Goal: Information Seeking & Learning: Check status

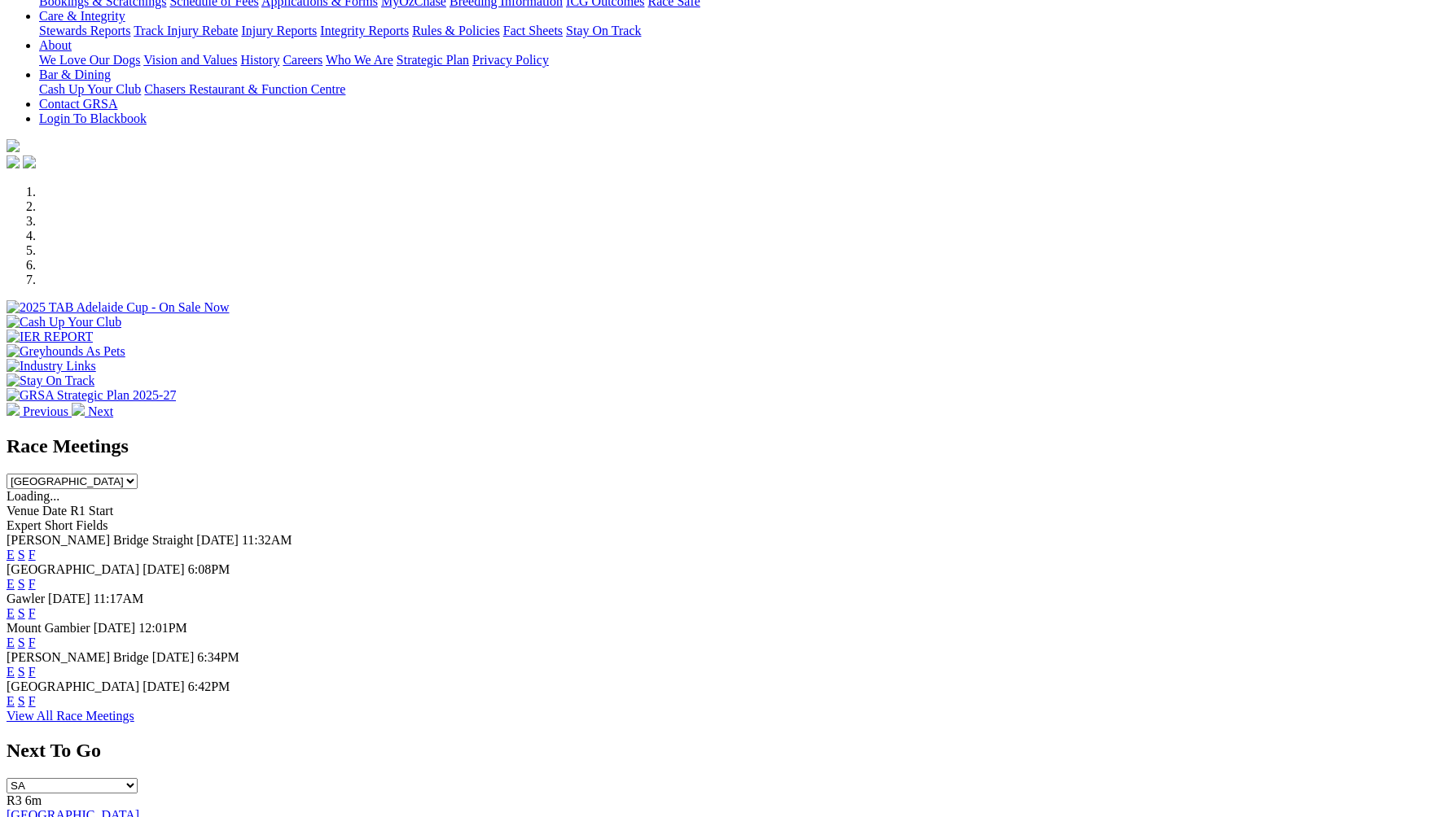
scroll to position [331, 0]
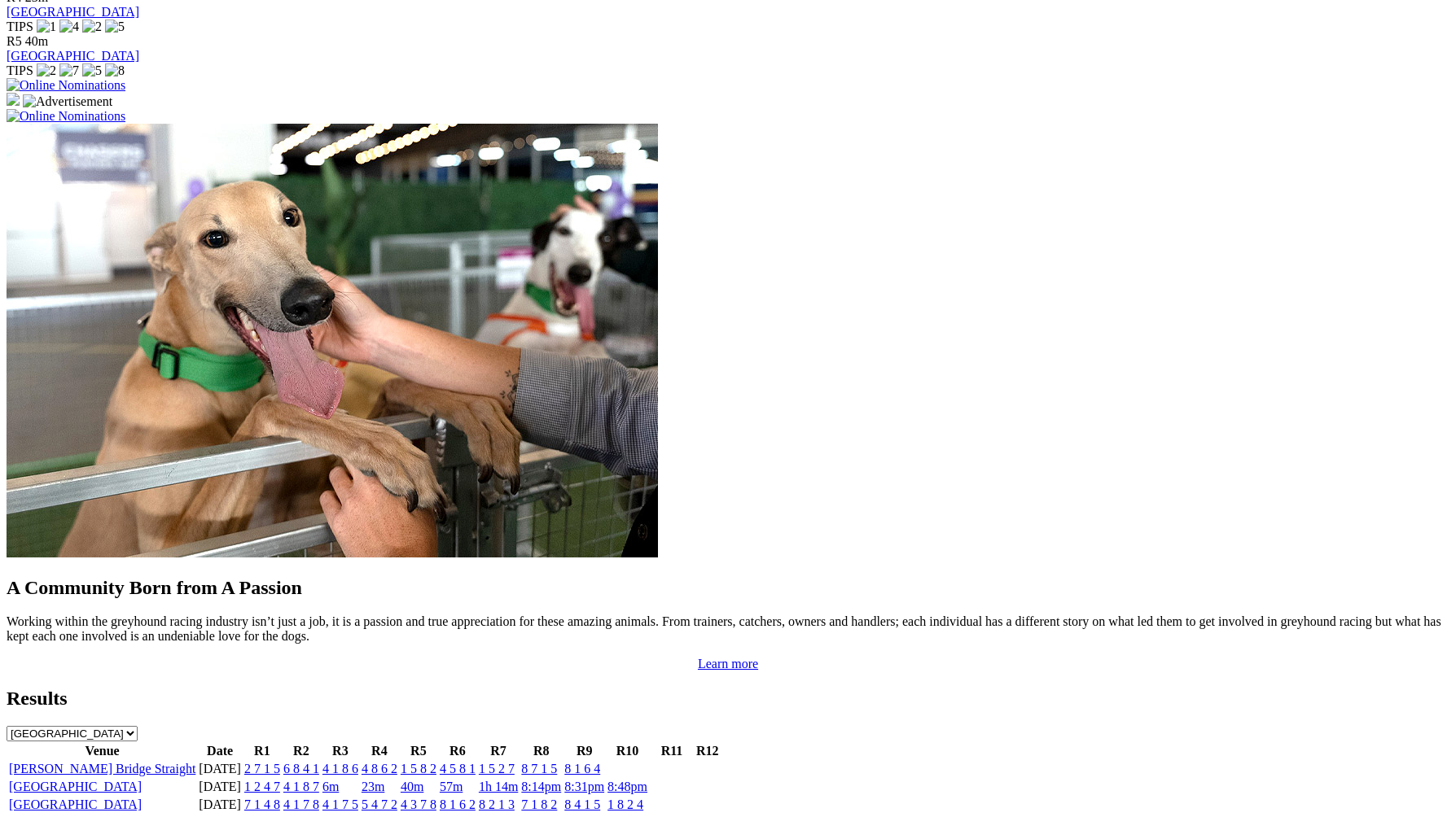
scroll to position [1184, 0]
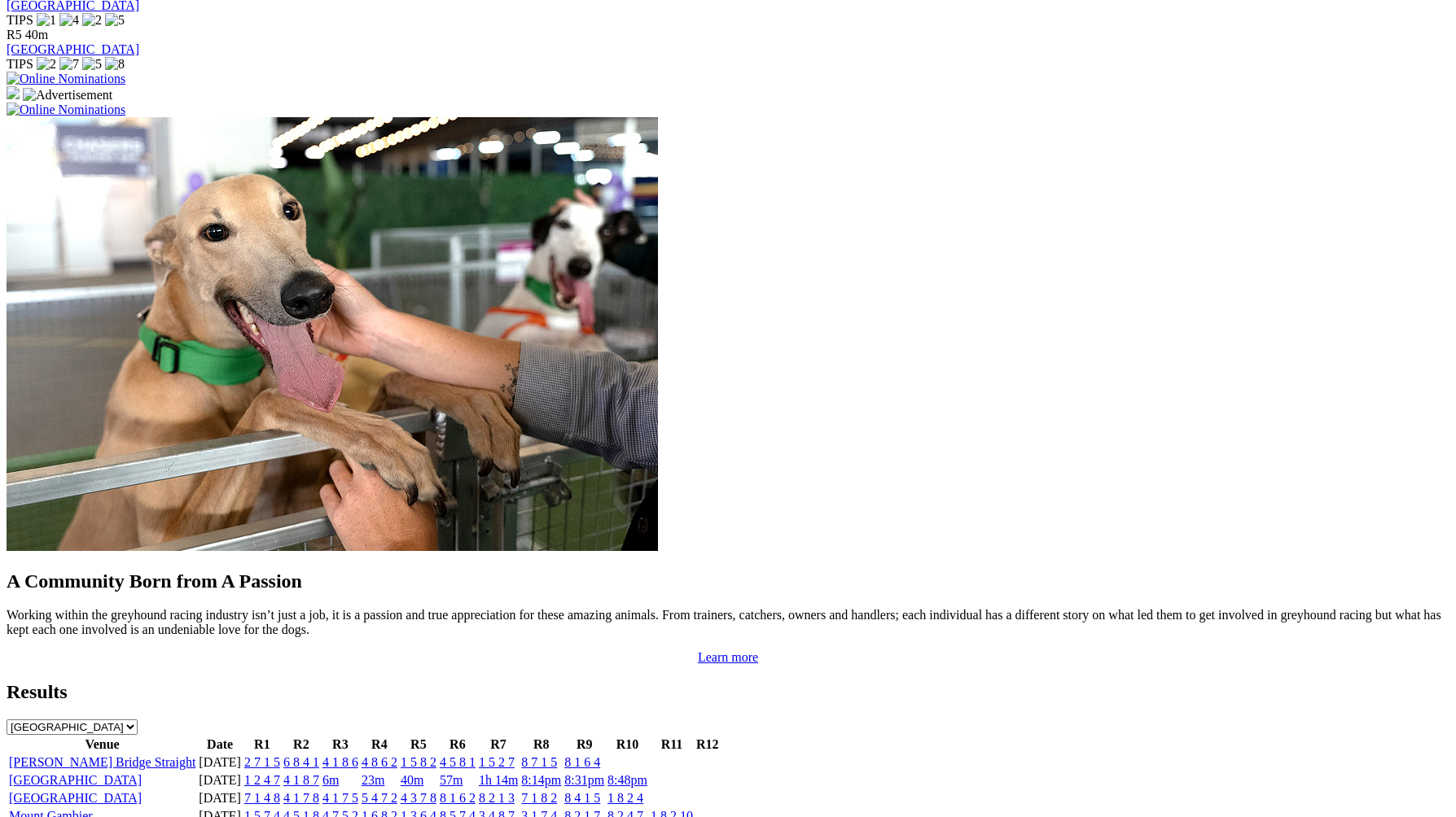
click at [280, 755] on link "2 7 1 5" at bounding box center [262, 762] width 36 height 14
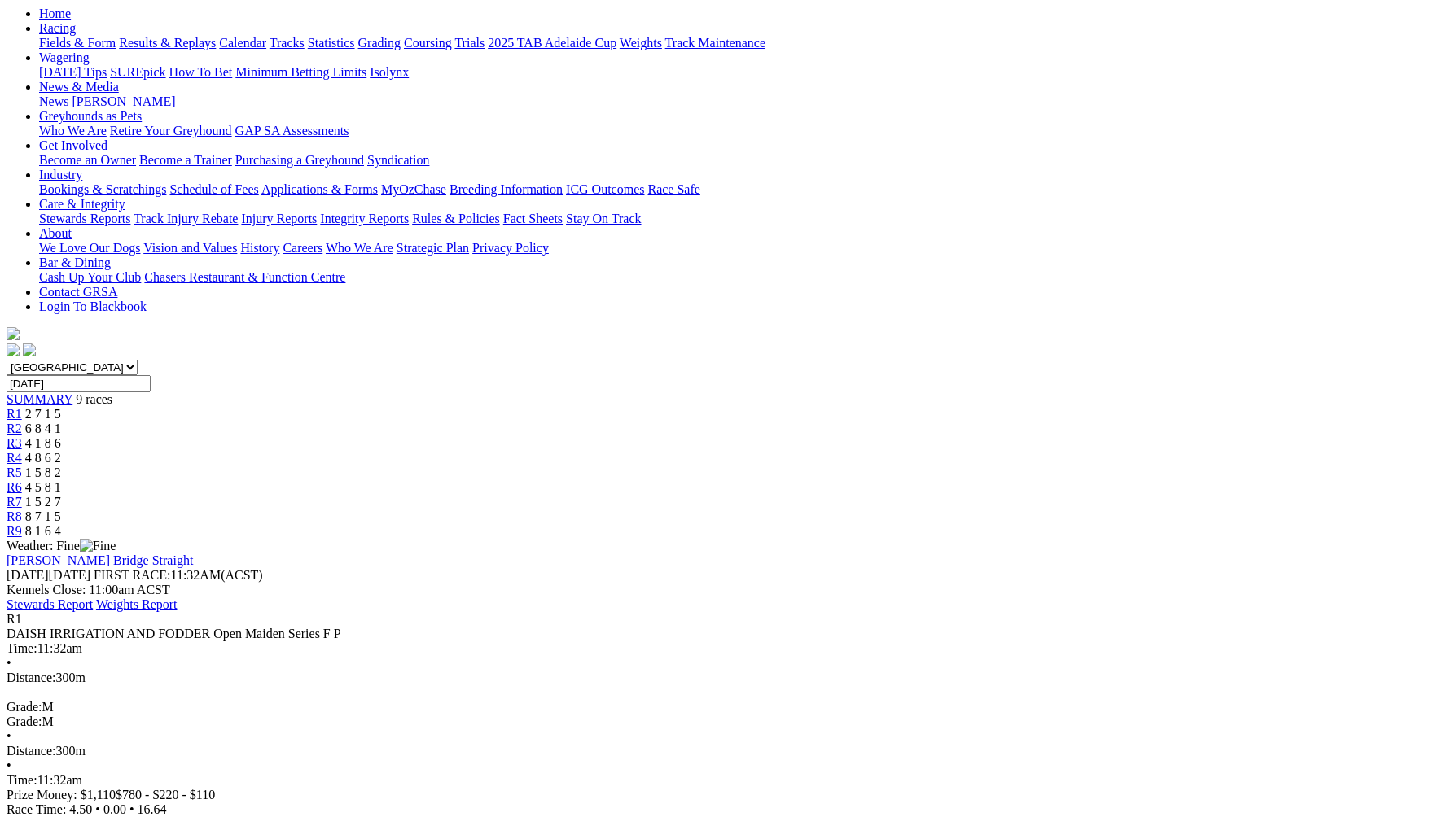
scroll to position [173, 0]
click at [493, 421] on div "R2 6 8 4 1" at bounding box center [728, 428] width 1443 height 15
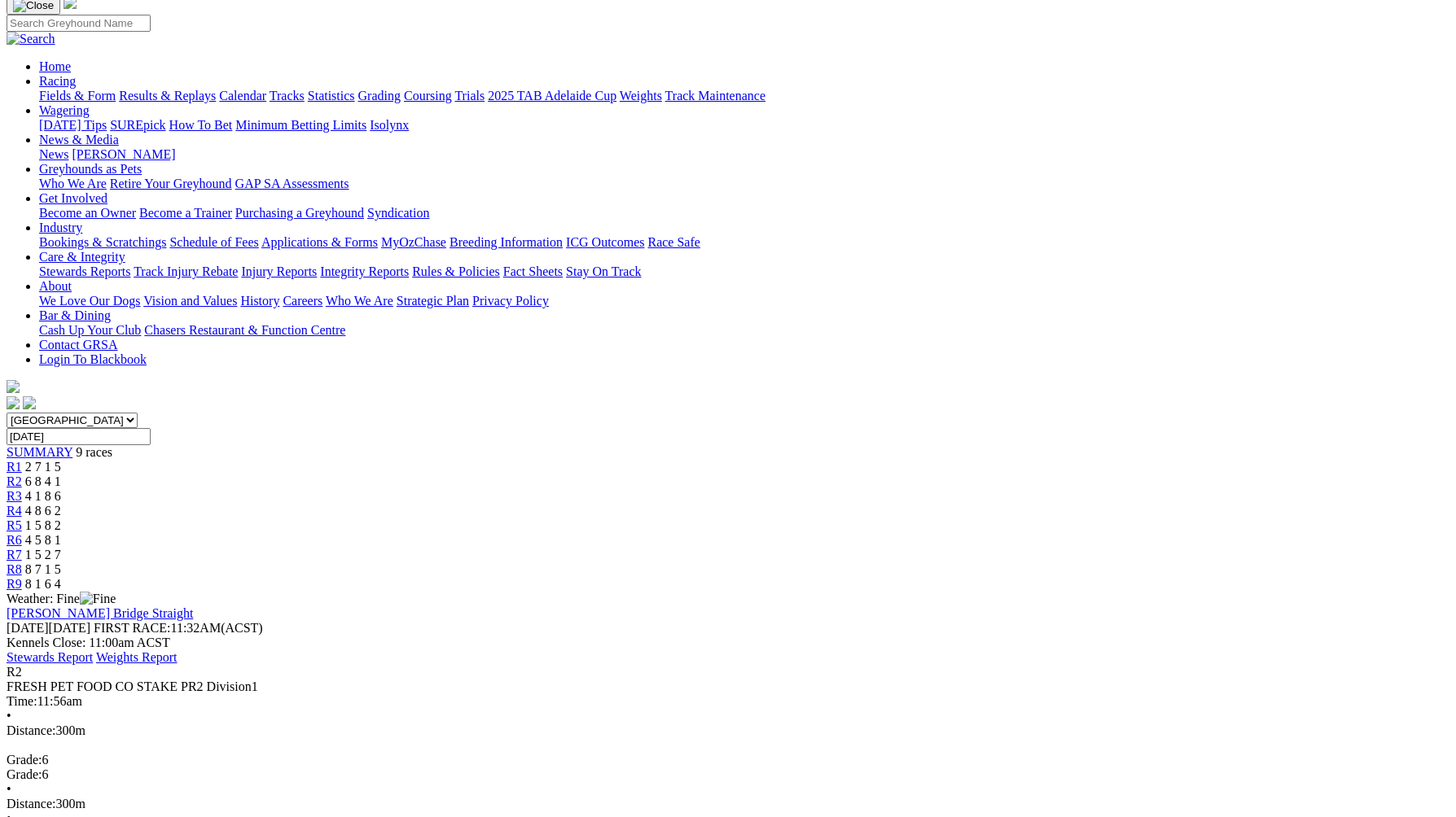
scroll to position [126, 0]
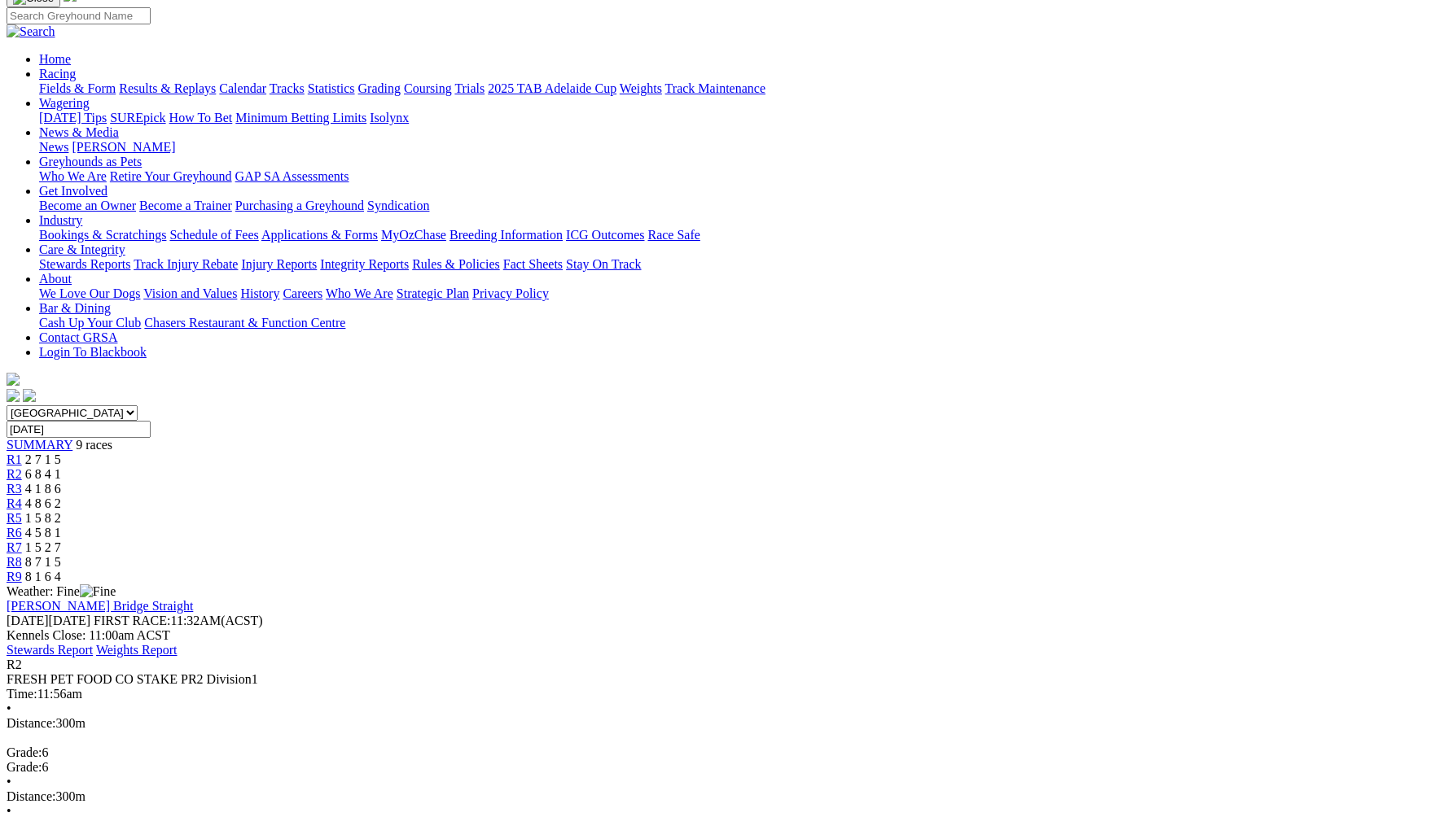
click at [61, 482] on span "4 1 8 6" at bounding box center [43, 488] width 36 height 14
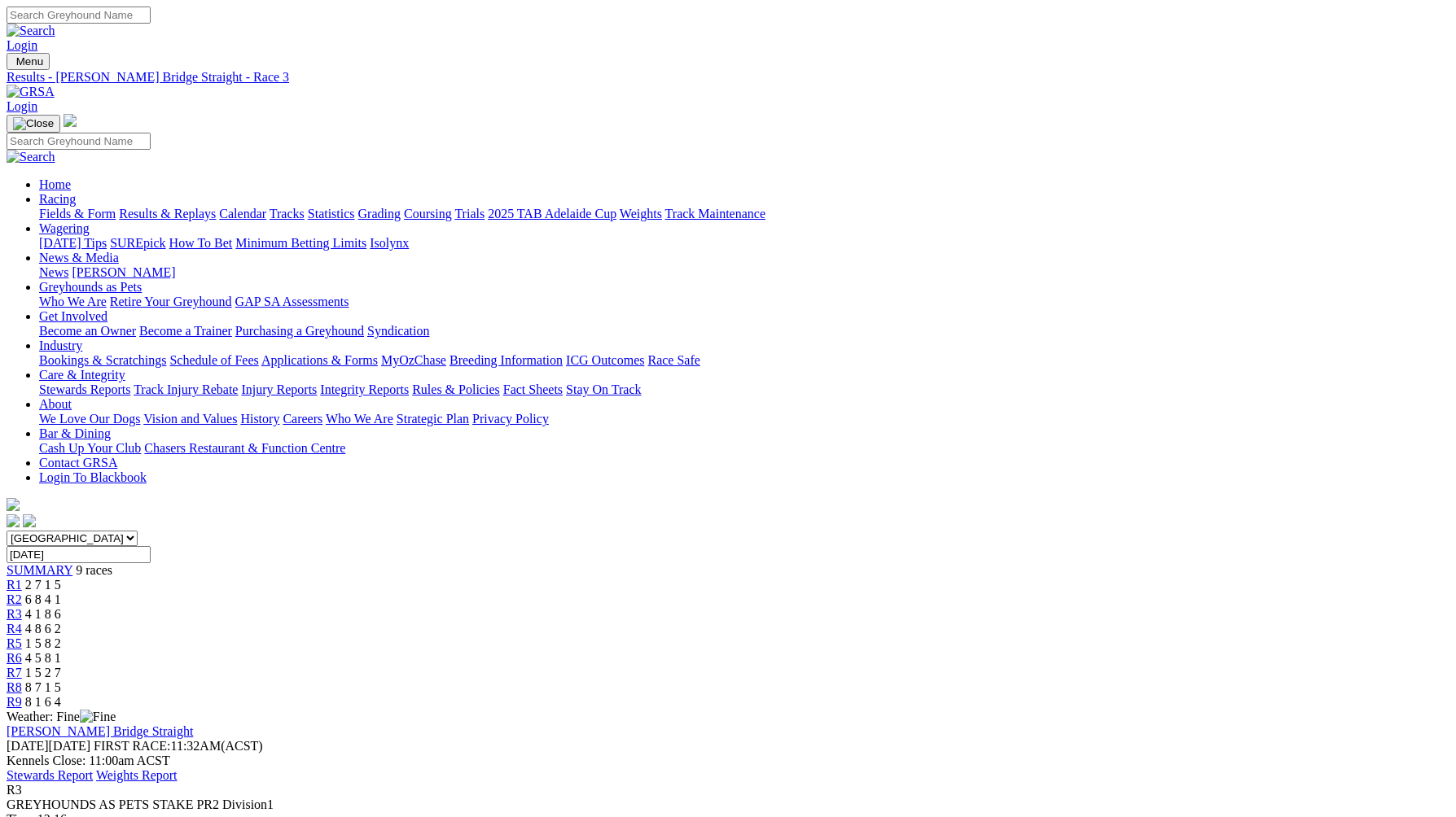
click at [61, 622] on span "4 8 6 2" at bounding box center [43, 628] width 36 height 14
click at [61, 637] on span "1 5 8 2" at bounding box center [43, 643] width 36 height 14
click at [61, 652] on span "4 5 8 1" at bounding box center [43, 658] width 36 height 14
click at [22, 652] on span "R6" at bounding box center [14, 658] width 16 height 14
click at [22, 666] on link "R7" at bounding box center [14, 673] width 16 height 14
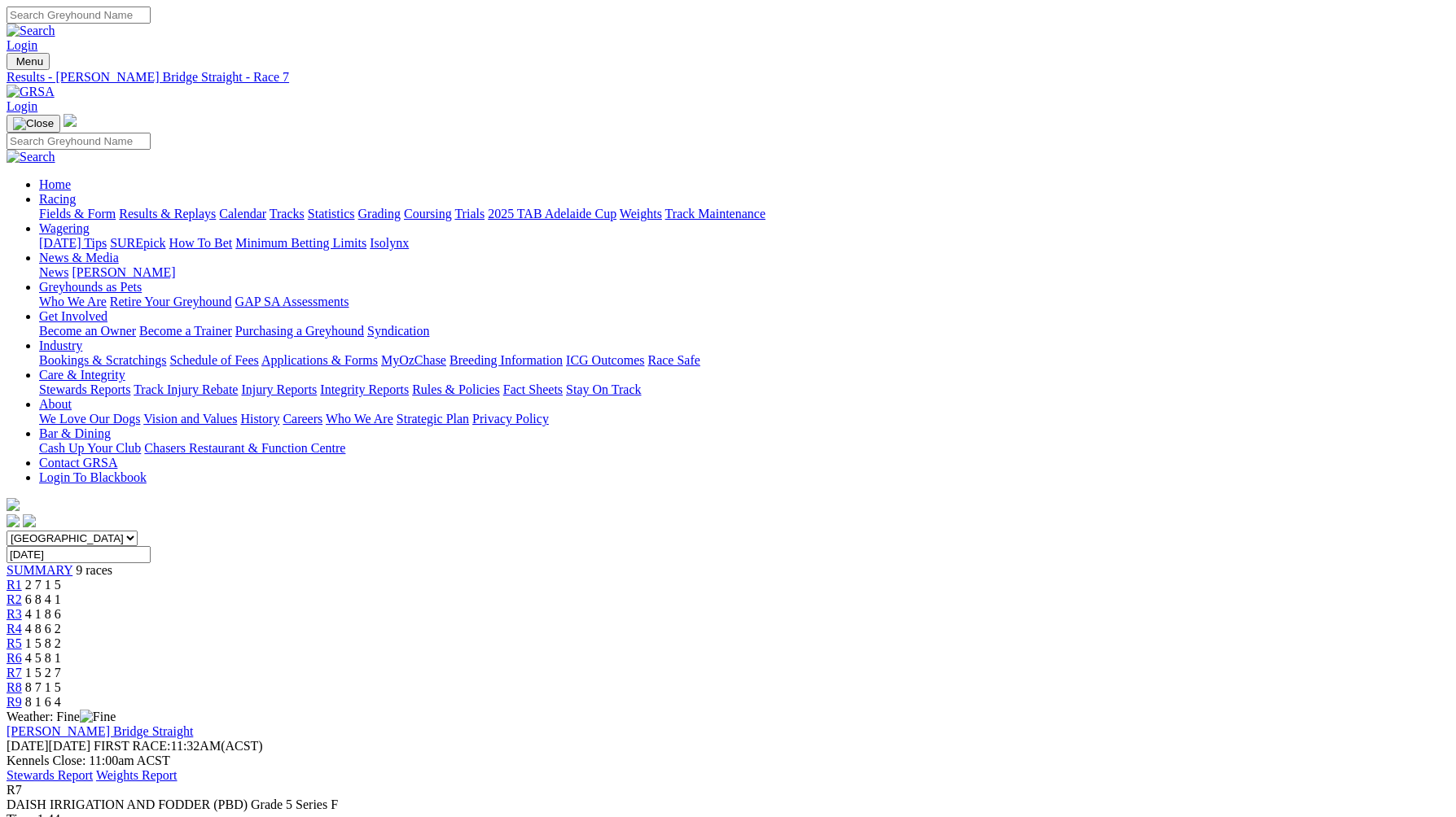
click at [22, 680] on link "R8" at bounding box center [14, 687] width 16 height 14
click at [1196, 695] on div "R9 8 1 6 4" at bounding box center [728, 702] width 1443 height 15
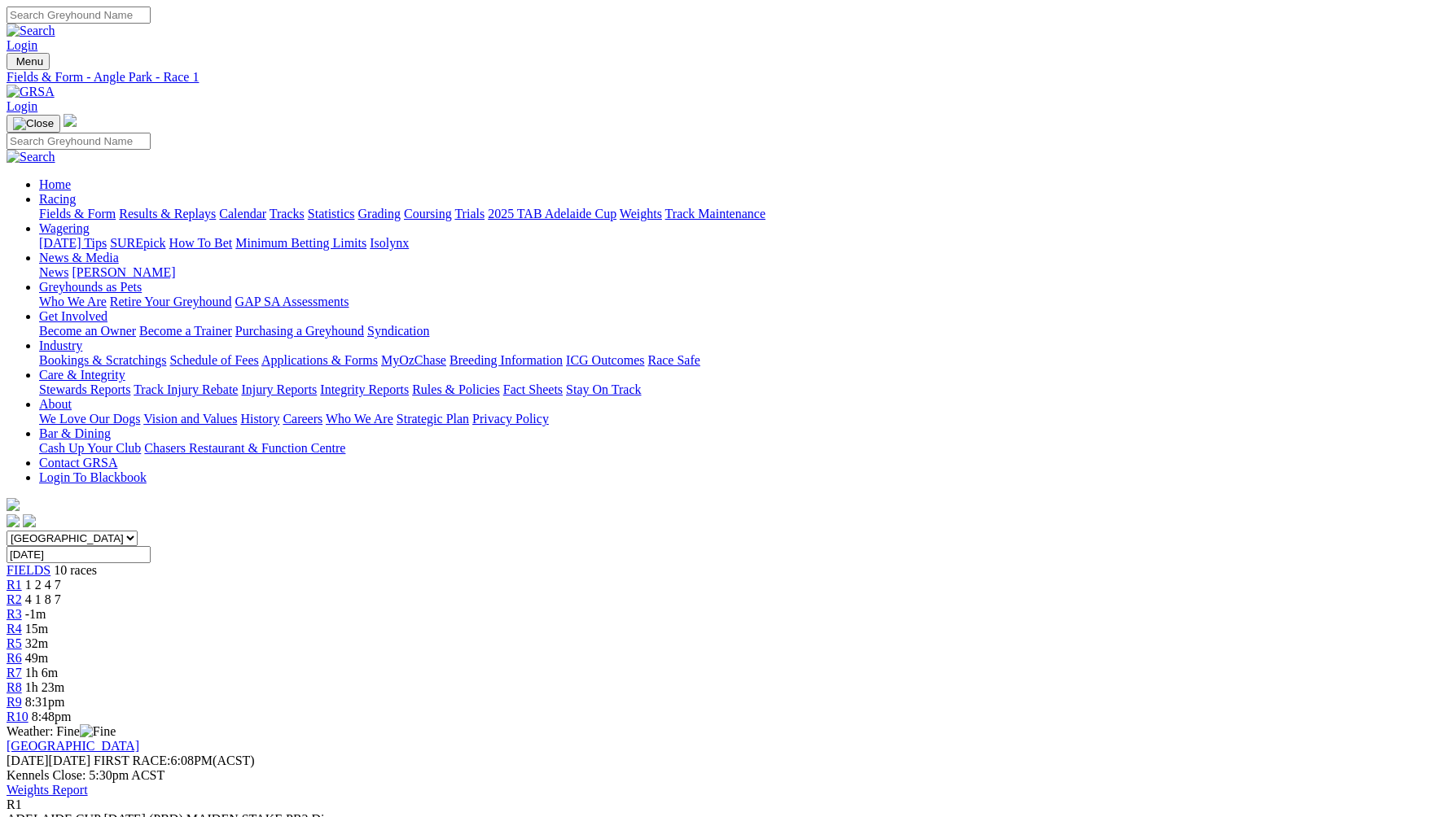
click at [61, 592] on span "4 1 8 7" at bounding box center [43, 599] width 36 height 14
